Goal: Task Accomplishment & Management: Use online tool/utility

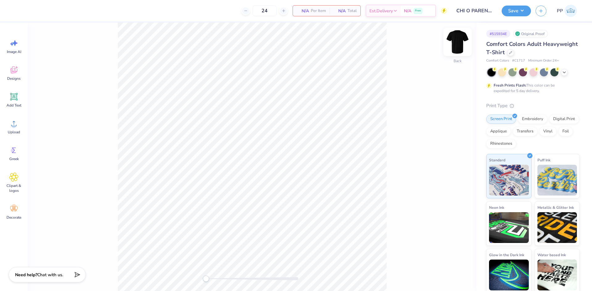
click at [461, 39] on img at bounding box center [457, 42] width 25 height 25
click at [455, 41] on img at bounding box center [457, 42] width 25 height 25
click at [12, 129] on div "Upload" at bounding box center [14, 126] width 22 height 23
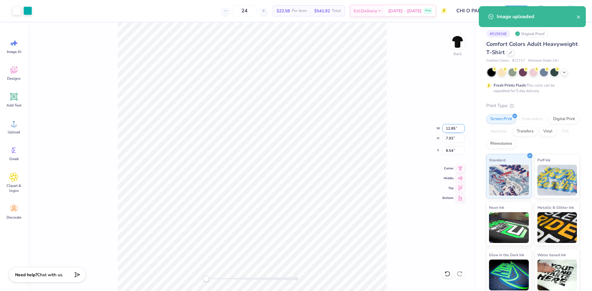
click at [455, 130] on input "12.85" at bounding box center [453, 128] width 22 height 9
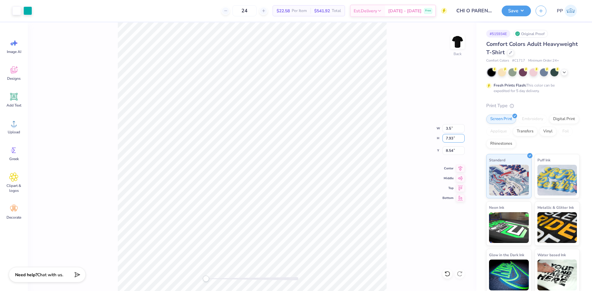
type input "3.50"
type input "2.16"
click at [450, 152] on input "11.42" at bounding box center [453, 150] width 22 height 9
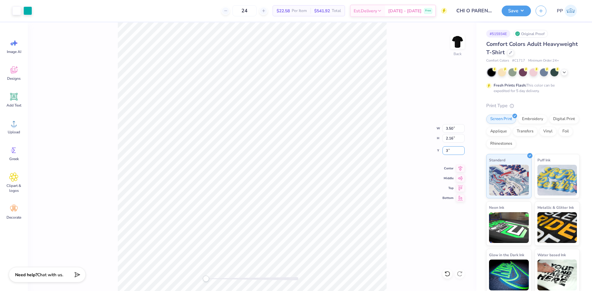
type input "3"
click at [461, 41] on img at bounding box center [457, 42] width 25 height 25
click at [13, 127] on circle at bounding box center [14, 126] width 4 height 4
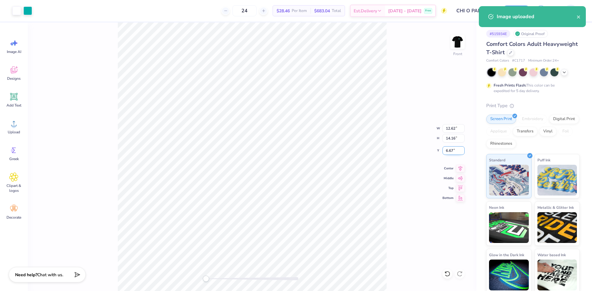
click at [449, 151] on input "6.67" at bounding box center [453, 150] width 22 height 9
type input "3"
click at [452, 128] on input "12.62" at bounding box center [453, 128] width 22 height 9
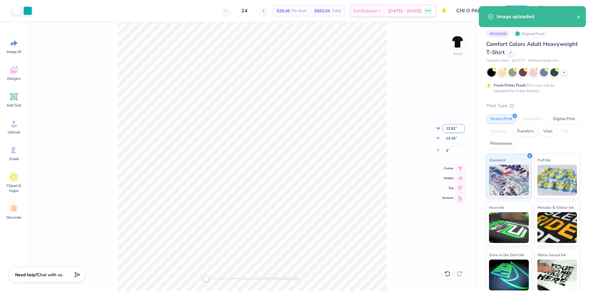
click at [452, 128] on input "12.62" at bounding box center [453, 128] width 22 height 9
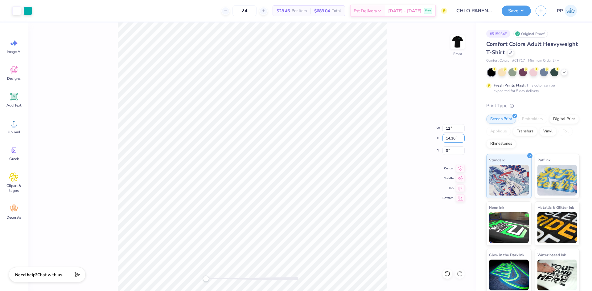
type input "12.00"
type input "13.47"
click at [451, 152] on input "3.35" at bounding box center [453, 150] width 22 height 9
type input "3"
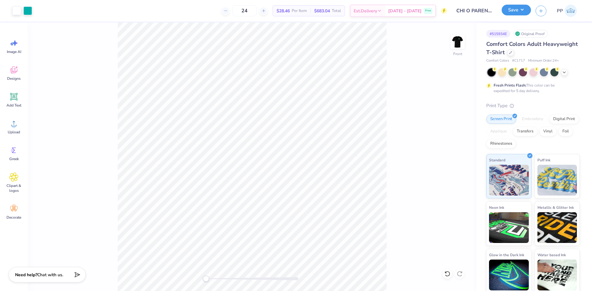
click at [518, 8] on button "Save" at bounding box center [515, 10] width 29 height 11
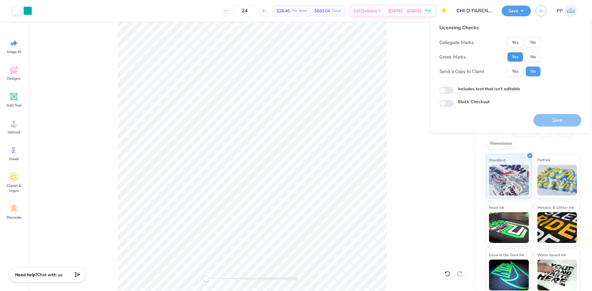
click at [518, 57] on button "Yes" at bounding box center [515, 57] width 16 height 10
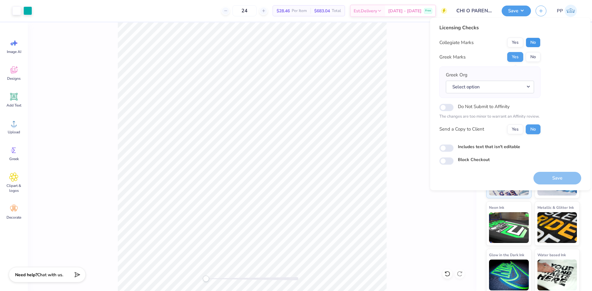
click at [534, 45] on button "No" at bounding box center [532, 43] width 15 height 10
click at [503, 87] on button "Select option" at bounding box center [490, 87] width 88 height 13
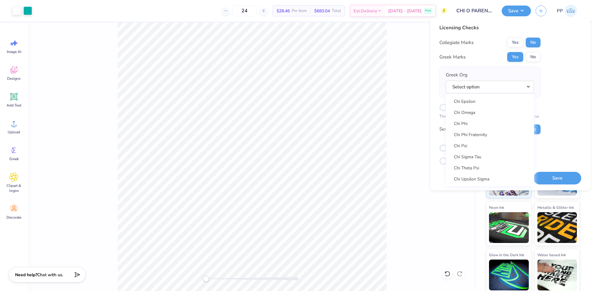
scroll to position [1140, 0]
click at [478, 114] on link "Chi Omega" at bounding box center [489, 115] width 83 height 10
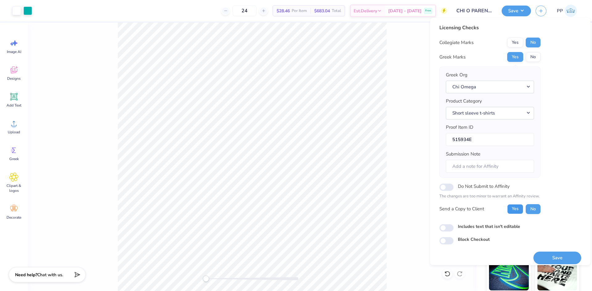
click at [518, 209] on button "Yes" at bounding box center [515, 209] width 16 height 10
click at [477, 224] on label "Includes text that isn't editable" at bounding box center [489, 226] width 62 height 6
click at [453, 224] on input "Includes text that isn't editable" at bounding box center [446, 227] width 14 height 7
checkbox input "true"
click at [552, 257] on button "Save" at bounding box center [557, 258] width 48 height 13
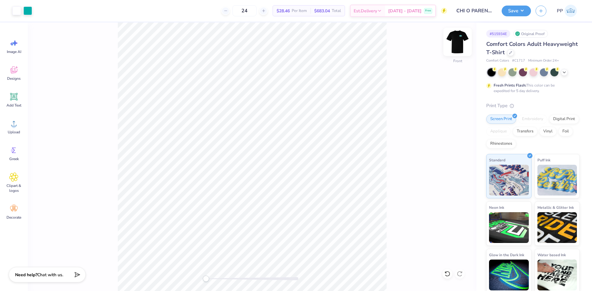
click at [457, 42] on img at bounding box center [457, 42] width 25 height 25
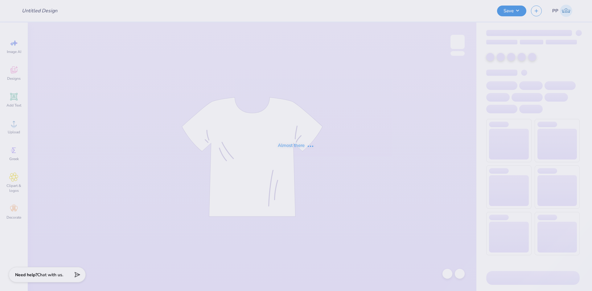
type input "ADPI PR"
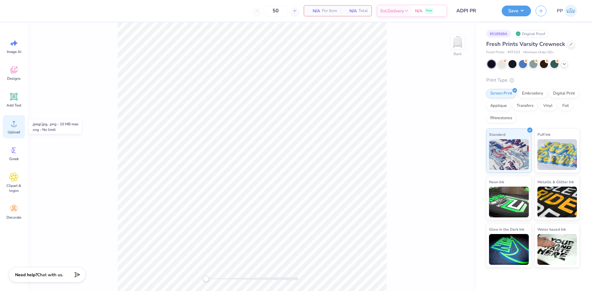
click at [16, 129] on div "Upload" at bounding box center [14, 126] width 22 height 23
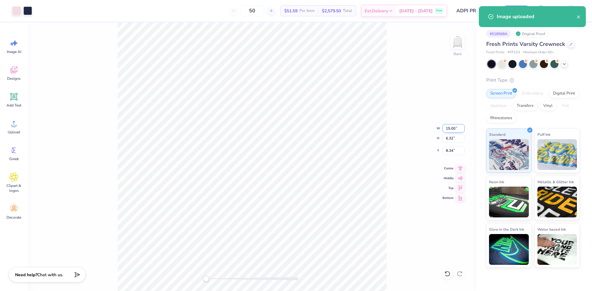
click at [451, 129] on input "15.00" at bounding box center [453, 128] width 22 height 9
type input "12.00"
type input "5.06"
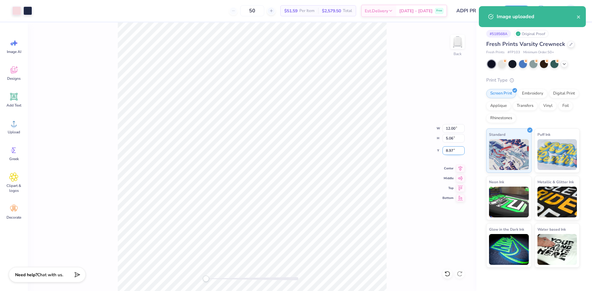
click at [451, 151] on input "8.97" at bounding box center [453, 150] width 22 height 9
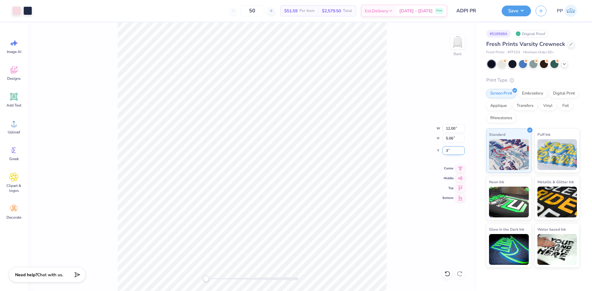
type input "3"
click at [394, 157] on div "Back W 12.00 12.00 " H 5.06 5.06 " Y 3 3 " Center Middle Top Bottom" at bounding box center [252, 156] width 448 height 269
click at [518, 14] on button "Save" at bounding box center [515, 10] width 29 height 11
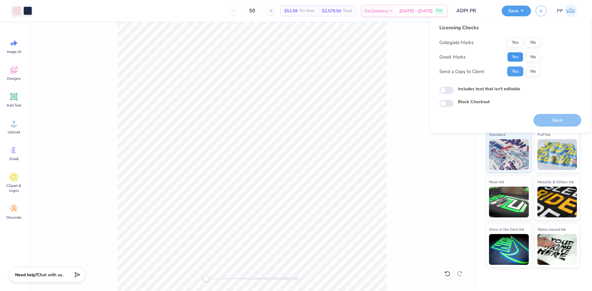
click at [515, 56] on button "Yes" at bounding box center [515, 57] width 16 height 10
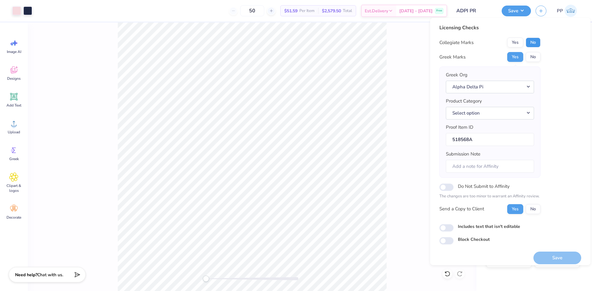
click at [531, 43] on button "No" at bounding box center [532, 43] width 15 height 10
click at [487, 114] on button "Select option" at bounding box center [490, 113] width 88 height 13
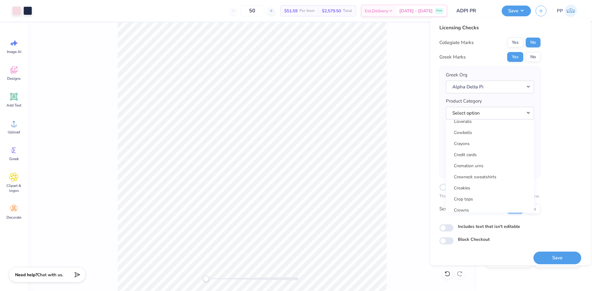
scroll to position [2712, 0]
click at [486, 180] on link "Crewneck sweatshirts" at bounding box center [489, 178] width 83 height 10
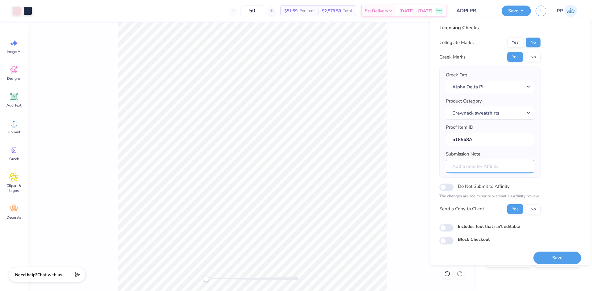
click at [476, 168] on input "Submission Note" at bounding box center [490, 166] width 88 height 13
type input "Theta Beta Chapter - PR Merch"
click at [448, 227] on input "Includes text that isn't editable" at bounding box center [446, 227] width 14 height 7
checkbox input "true"
click at [545, 259] on button "Save" at bounding box center [557, 258] width 48 height 13
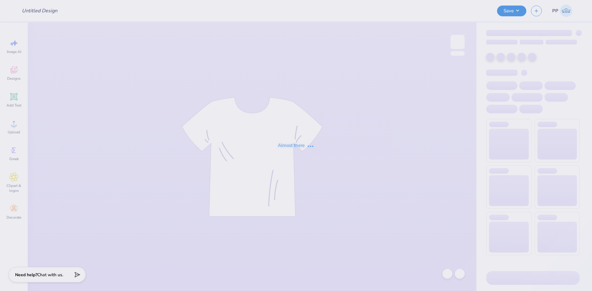
type input "ADPI PR"
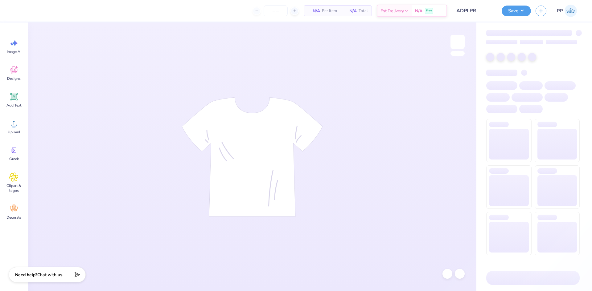
type input "50"
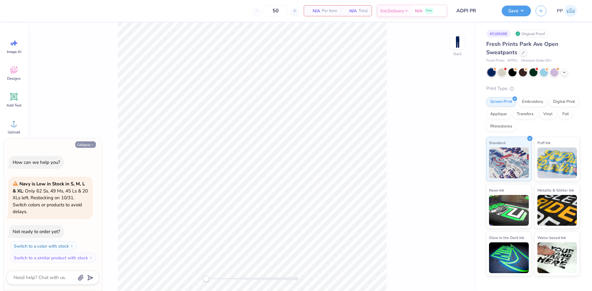
click at [87, 143] on button "Collapse" at bounding box center [85, 144] width 21 height 6
type textarea "x"
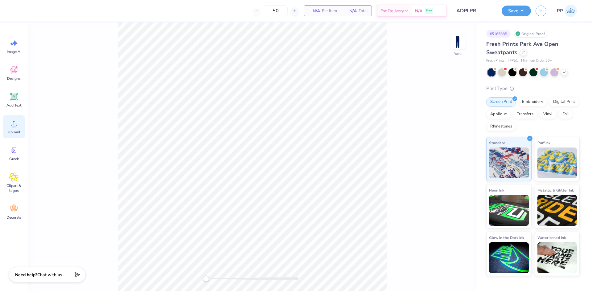
click at [18, 126] on div "Upload" at bounding box center [14, 126] width 22 height 23
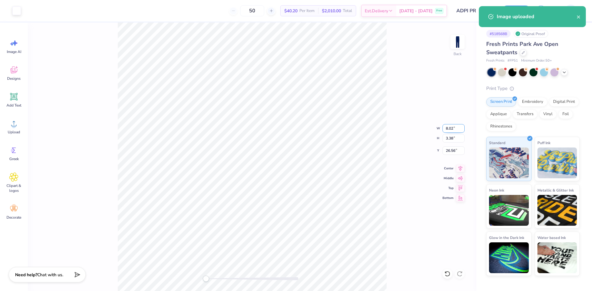
click at [450, 130] on input "8.02" at bounding box center [453, 128] width 22 height 9
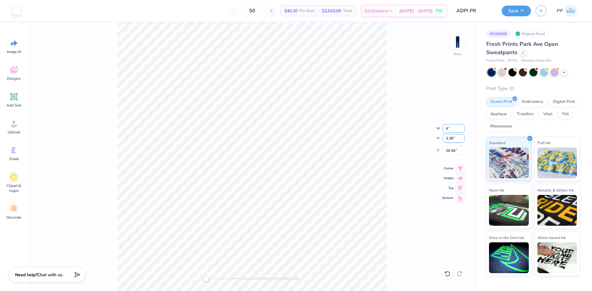
type input "6"
type input "2.53"
type input "6.00"
click at [454, 150] on input "26.99" at bounding box center [453, 150] width 22 height 9
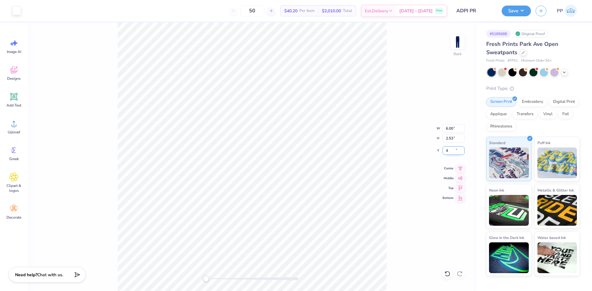
type input "4"
click at [525, 13] on button "Save" at bounding box center [515, 10] width 29 height 11
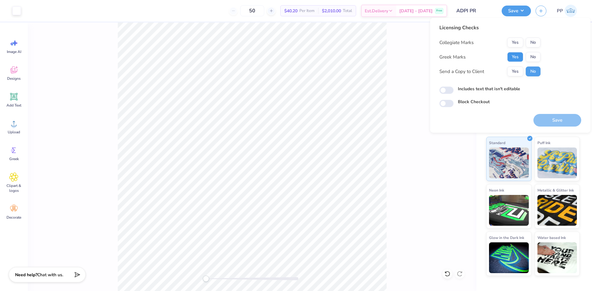
click at [516, 58] on button "Yes" at bounding box center [515, 57] width 16 height 10
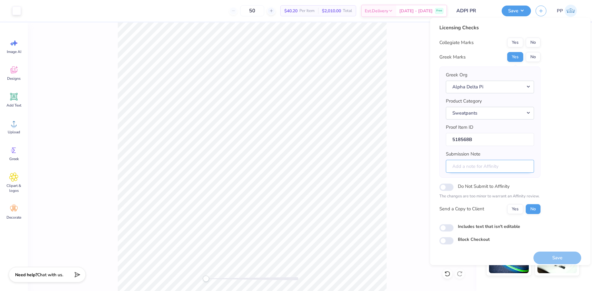
click at [487, 165] on input "Submission Note" at bounding box center [490, 166] width 88 height 13
type input "Theta Beta Chapter - PR Merch"
click at [510, 206] on button "Yes" at bounding box center [515, 209] width 16 height 10
click at [473, 224] on label "Includes text that isn't editable" at bounding box center [489, 226] width 62 height 6
click at [453, 224] on input "Includes text that isn't editable" at bounding box center [446, 227] width 14 height 7
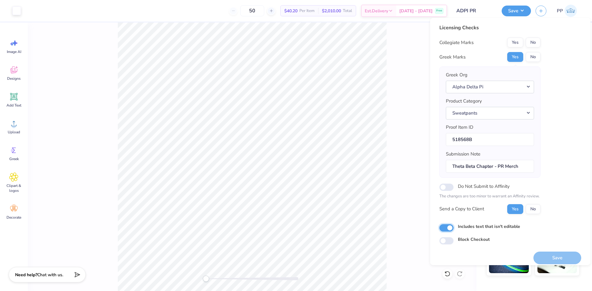
checkbox input "true"
click at [529, 40] on button "No" at bounding box center [532, 43] width 15 height 10
click at [551, 257] on button "Save" at bounding box center [557, 258] width 48 height 13
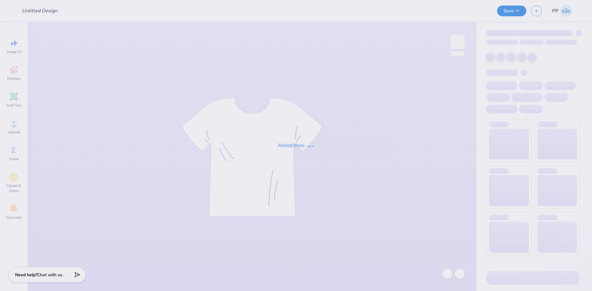
type input "grove gameday jerseys"
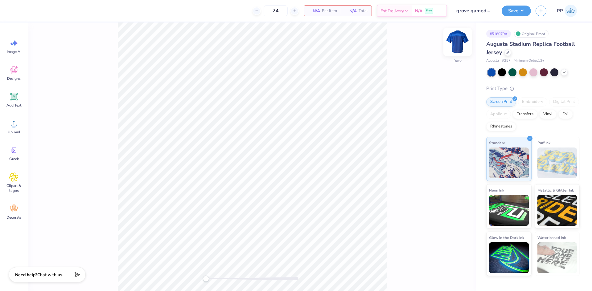
click at [455, 39] on img at bounding box center [457, 42] width 25 height 25
click at [456, 47] on img at bounding box center [457, 42] width 25 height 25
click at [565, 72] on polyline at bounding box center [564, 71] width 2 height 1
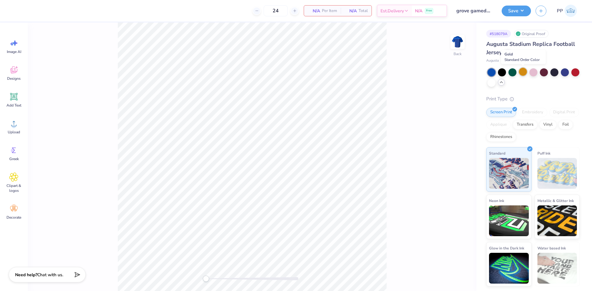
click at [523, 72] on div at bounding box center [523, 72] width 8 height 8
click at [576, 74] on div at bounding box center [575, 72] width 8 height 8
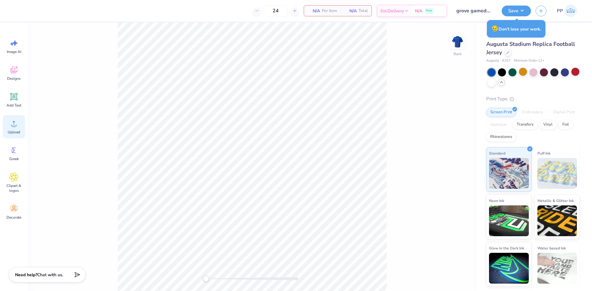
click at [22, 124] on div "Upload" at bounding box center [14, 126] width 22 height 23
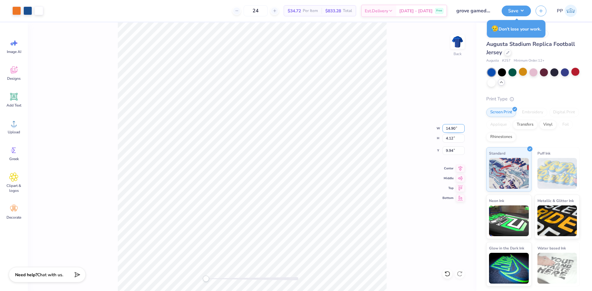
click at [454, 131] on input "14.90" at bounding box center [453, 128] width 22 height 9
type input "3.50"
type input "0.97"
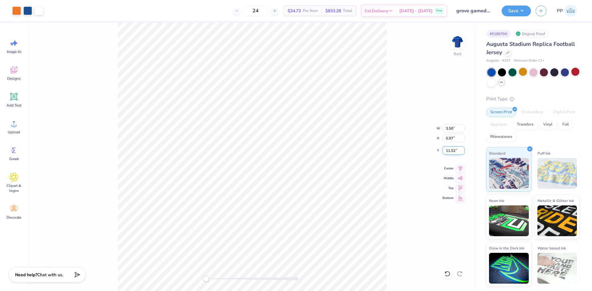
click at [452, 150] on input "11.52" at bounding box center [453, 150] width 22 height 9
type input "3"
drag, startPoint x: 450, startPoint y: 149, endPoint x: 434, endPoint y: 150, distance: 16.7
click at [434, 150] on div "Back W 3.50 3.50 " H 0.97 0.97 " Y 3 3 " Center Middle Top Bottom" at bounding box center [252, 156] width 448 height 269
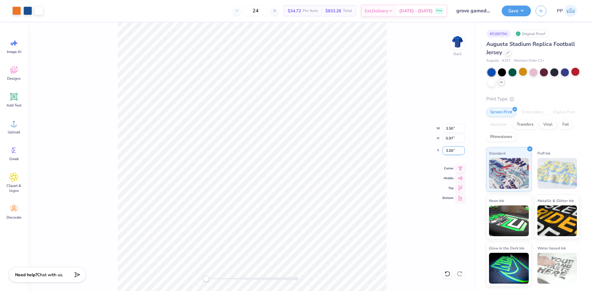
click at [453, 148] on input "3.00" at bounding box center [453, 150] width 22 height 9
type input "1"
drag, startPoint x: 451, startPoint y: 150, endPoint x: 424, endPoint y: 151, distance: 27.1
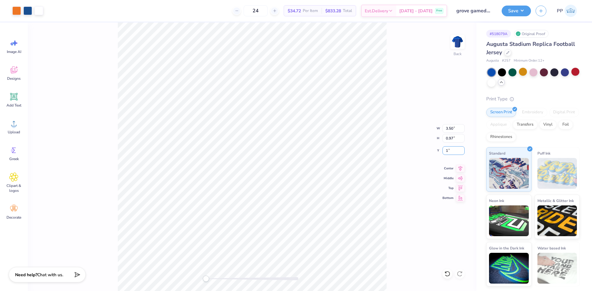
click at [424, 151] on div "Back W 3.50 3.50 " H 0.97 0.97 " Y 1 1 " Center Middle Top Bottom" at bounding box center [252, 156] width 448 height 269
drag, startPoint x: 455, startPoint y: 149, endPoint x: 433, endPoint y: 150, distance: 21.3
click at [433, 150] on div "Back W 3.50 3.50 " H 0.97 0.97 " Y 1.00 1.00 " Center Middle Top Bottom" at bounding box center [252, 156] width 448 height 269
click at [451, 149] on input "1.00" at bounding box center [453, 150] width 22 height 9
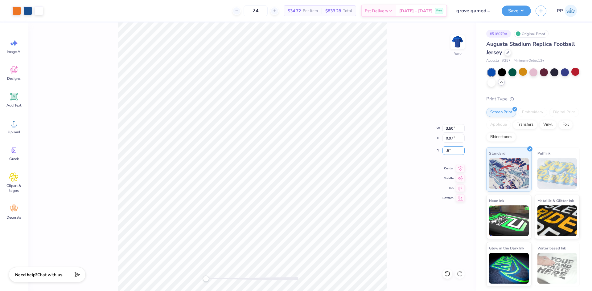
type input ".5"
click at [447, 149] on input "0.50" at bounding box center [453, 150] width 22 height 9
drag, startPoint x: 455, startPoint y: 151, endPoint x: 434, endPoint y: 151, distance: 21.6
click at [434, 151] on div "Back W 3.50 3.50 " H 0.97 0.97 " Y 0.50 0.50 " Center Middle Top Bottom" at bounding box center [252, 156] width 448 height 269
drag, startPoint x: 456, startPoint y: 151, endPoint x: 429, endPoint y: 149, distance: 27.5
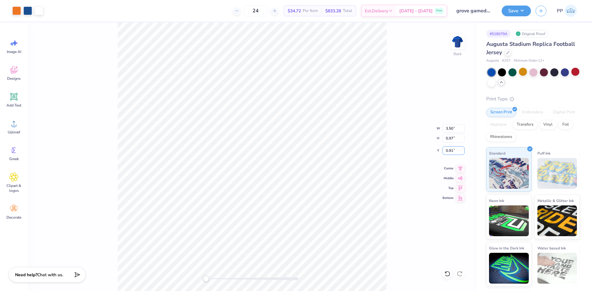
click at [429, 149] on div "Back W 3.50 3.50 " H 0.97 0.97 " Y 0.91 0.91 " Center Middle Top Bottom" at bounding box center [252, 156] width 448 height 269
drag, startPoint x: 456, startPoint y: 151, endPoint x: 439, endPoint y: 150, distance: 17.3
click at [439, 150] on div "Back W 3.50 3.50 " H 0.97 0.97 " Y 0.91 0.91 " Center Middle Top Bottom" at bounding box center [252, 156] width 448 height 269
click at [456, 152] on input "0.91" at bounding box center [453, 150] width 22 height 9
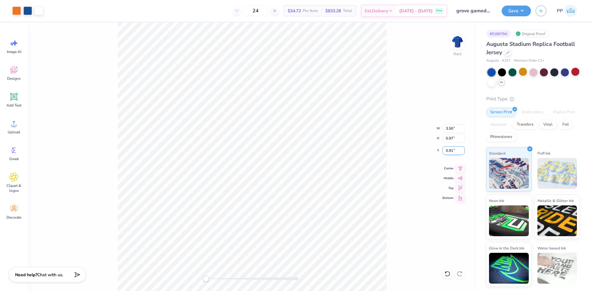
click at [456, 152] on input "0.91" at bounding box center [453, 150] width 22 height 9
type input "1"
click at [457, 152] on input "0.96" at bounding box center [453, 150] width 22 height 9
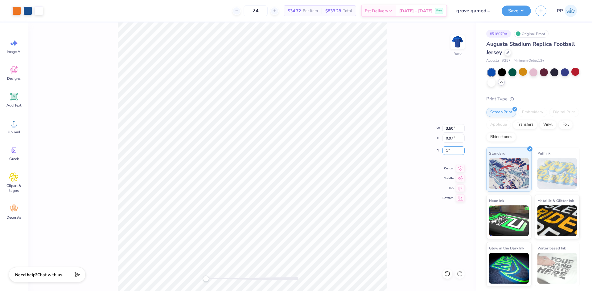
type input "1"
click at [10, 127] on icon at bounding box center [13, 123] width 9 height 9
click at [452, 149] on input "7.79" at bounding box center [453, 150] width 22 height 9
drag, startPoint x: 449, startPoint y: 139, endPoint x: 441, endPoint y: 139, distance: 7.7
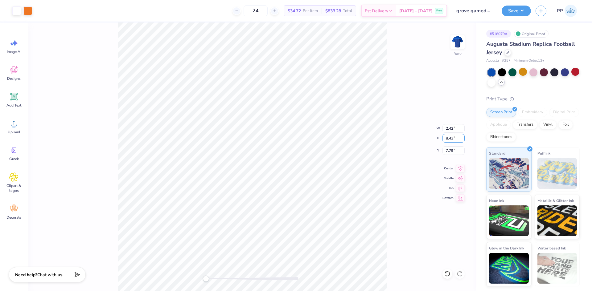
click at [441, 139] on div "Back W 2.42 2.42 " H 8.43 8.43 " Y 7.79 7.79 " Center Middle Top Bottom" at bounding box center [252, 156] width 448 height 269
drag, startPoint x: 457, startPoint y: 140, endPoint x: 445, endPoint y: 140, distance: 12.3
click at [445, 140] on input "8.43" at bounding box center [453, 138] width 22 height 9
type input "10"
type input "2.88"
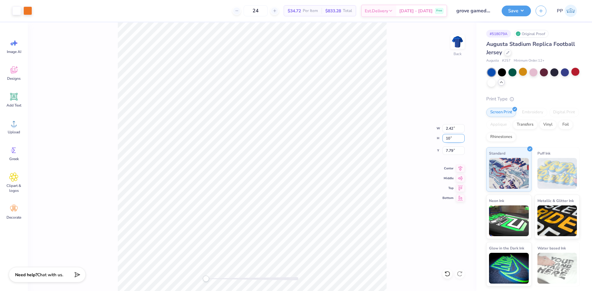
type input "10.00"
drag, startPoint x: 455, startPoint y: 151, endPoint x: 444, endPoint y: 151, distance: 11.1
click at [444, 151] on input "7.00" at bounding box center [453, 150] width 22 height 9
type input "3"
click at [461, 169] on icon at bounding box center [460, 167] width 9 height 7
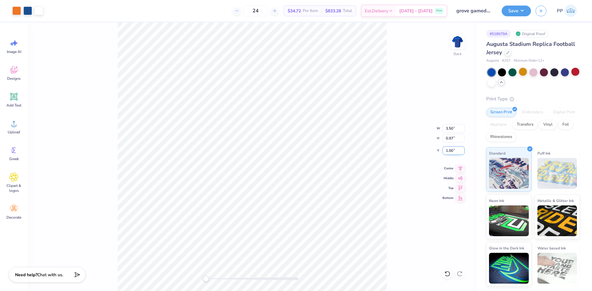
click at [453, 150] on input "1.00" at bounding box center [453, 150] width 22 height 9
type input "1"
click at [453, 149] on input "0.96" at bounding box center [453, 150] width 22 height 9
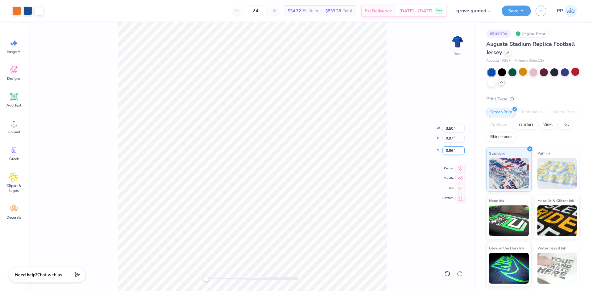
click at [453, 149] on input "0.96" at bounding box center [453, 150] width 22 height 9
type input "1"
type input "3.50"
type input "0.97"
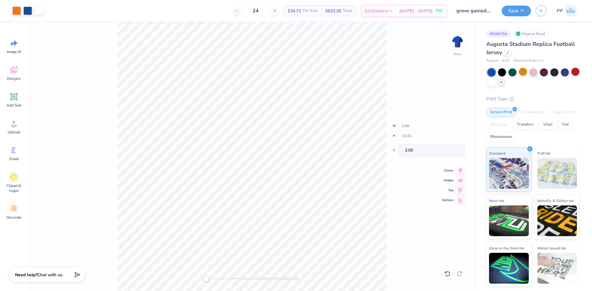
type input "1.00"
drag, startPoint x: 263, startPoint y: 225, endPoint x: 264, endPoint y: 219, distance: 5.9
click at [264, 219] on li "Group" at bounding box center [267, 224] width 48 height 12
click at [458, 41] on img at bounding box center [457, 42] width 25 height 25
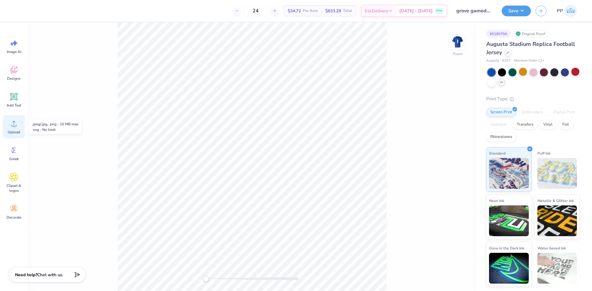
click at [11, 129] on div "Upload" at bounding box center [14, 126] width 22 height 23
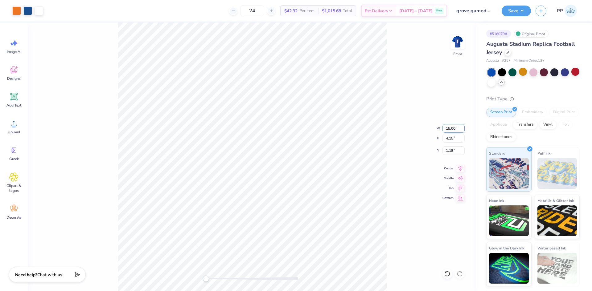
click at [452, 128] on input "15.00" at bounding box center [453, 128] width 22 height 9
type input "12.00"
type input "3.32"
type input "2.27"
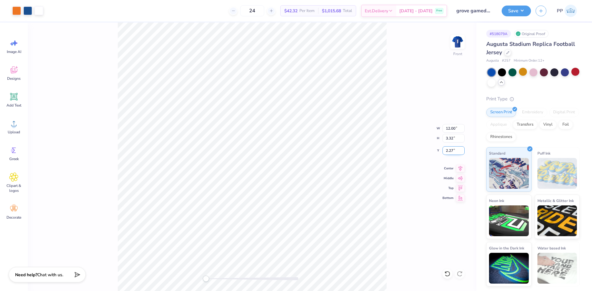
click at [453, 150] on input "2.27" at bounding box center [453, 150] width 22 height 9
drag, startPoint x: 455, startPoint y: 151, endPoint x: 441, endPoint y: 151, distance: 14.2
click at [441, 151] on div "Front W 12.00 12.00 " H 3.32 3.32 " Y 2.27 2.27 " Center Middle Top Bottom" at bounding box center [252, 156] width 448 height 269
click at [453, 151] on input "2.27" at bounding box center [453, 150] width 22 height 9
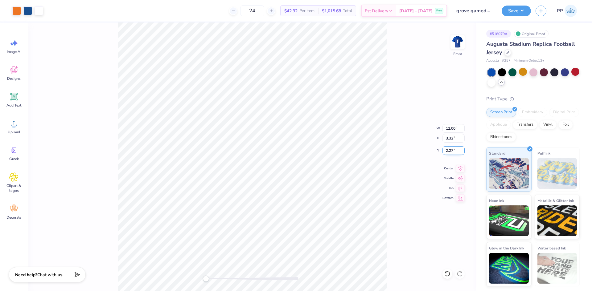
click at [453, 151] on input "2.27" at bounding box center [453, 150] width 22 height 9
click at [453, 151] on input "3" at bounding box center [453, 150] width 22 height 9
type input "2"
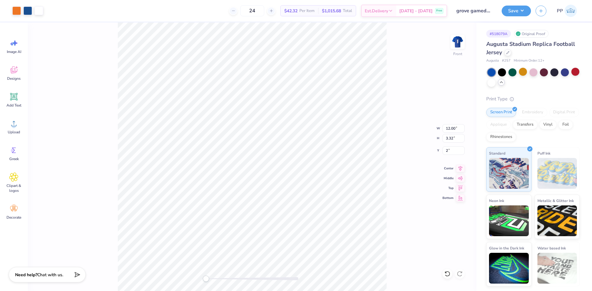
click at [404, 150] on div "Front W 12.00 12.00 " H 3.32 3.32 " Y 2 2 " Center Middle Top Bottom" at bounding box center [252, 156] width 448 height 269
click at [460, 169] on icon at bounding box center [460, 167] width 4 height 5
click at [14, 128] on circle at bounding box center [14, 126] width 4 height 4
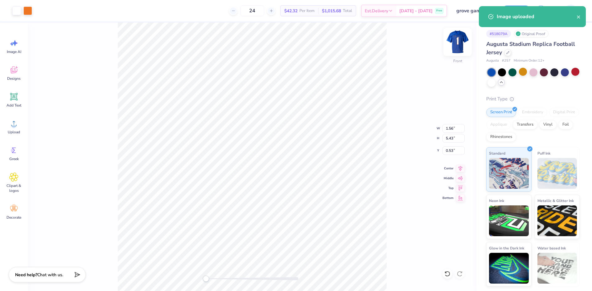
click at [459, 42] on img at bounding box center [457, 42] width 25 height 25
type input "1.53"
type input "5.30"
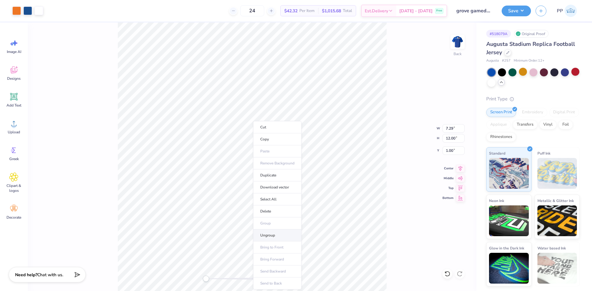
click at [277, 234] on li "Ungroup" at bounding box center [277, 236] width 48 height 12
click at [273, 222] on li "Group" at bounding box center [270, 224] width 48 height 12
click at [460, 39] on img at bounding box center [457, 42] width 25 height 25
click at [453, 139] on input "5.43" at bounding box center [453, 138] width 22 height 9
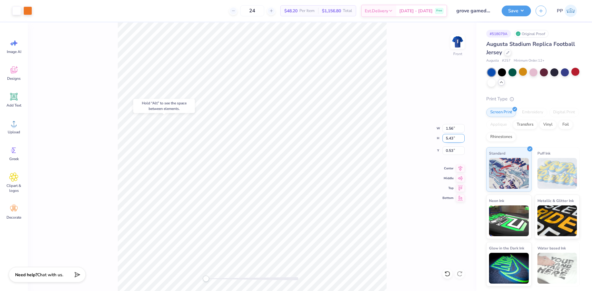
click at [453, 139] on input "5.43" at bounding box center [453, 138] width 22 height 9
type input "10"
type input "1.58"
type input "5.51"
type input "3.67"
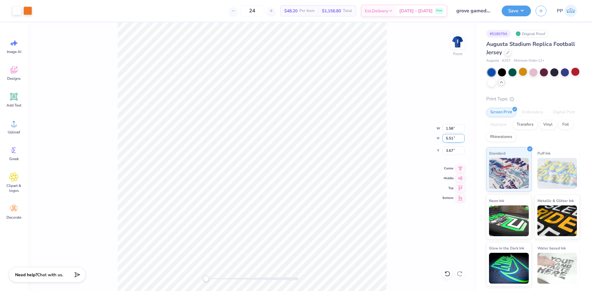
click at [447, 139] on input "5.51" at bounding box center [453, 138] width 22 height 9
click at [447, 138] on input "5.51" at bounding box center [453, 138] width 22 height 9
type input "10"
type input "2.88"
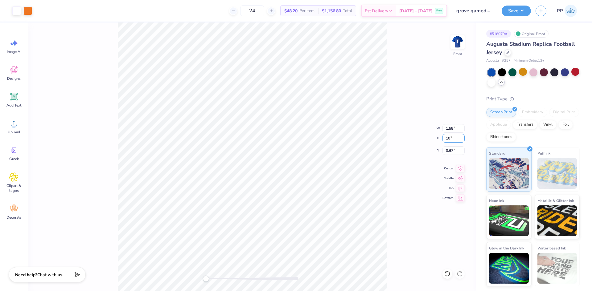
type input "10.00"
type input "1.42"
click at [455, 151] on input "1.42" at bounding box center [453, 150] width 22 height 9
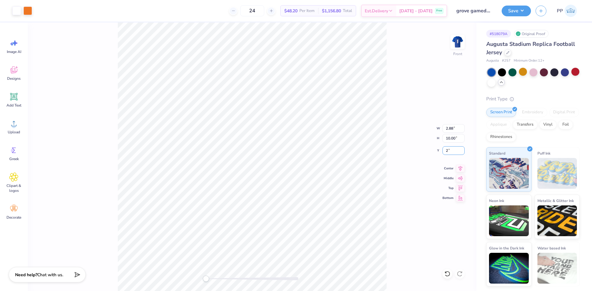
type input "2"
click at [461, 168] on icon at bounding box center [460, 167] width 9 height 7
click at [458, 40] on img at bounding box center [457, 42] width 25 height 25
click at [458, 39] on img at bounding box center [457, 42] width 25 height 25
click at [457, 42] on img at bounding box center [457, 42] width 25 height 25
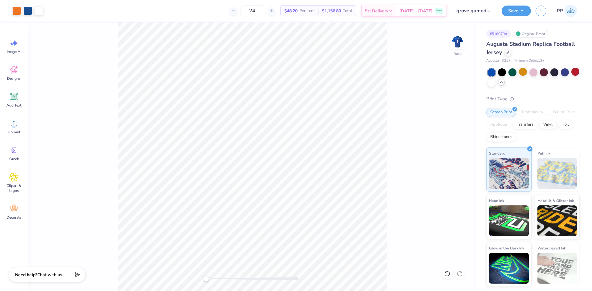
click at [457, 42] on img at bounding box center [457, 42] width 12 height 12
click at [452, 45] on img at bounding box center [457, 42] width 25 height 25
click at [521, 8] on button "Save" at bounding box center [515, 10] width 29 height 11
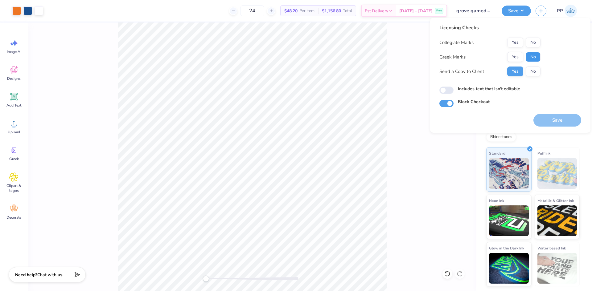
click at [528, 60] on button "No" at bounding box center [532, 57] width 15 height 10
click at [530, 42] on button "No" at bounding box center [532, 43] width 15 height 10
click at [447, 91] on input "Includes text that isn't editable" at bounding box center [446, 90] width 14 height 7
checkbox input "true"
click at [553, 120] on button "Save" at bounding box center [557, 120] width 48 height 13
